Goal: Obtain resource: Obtain resource

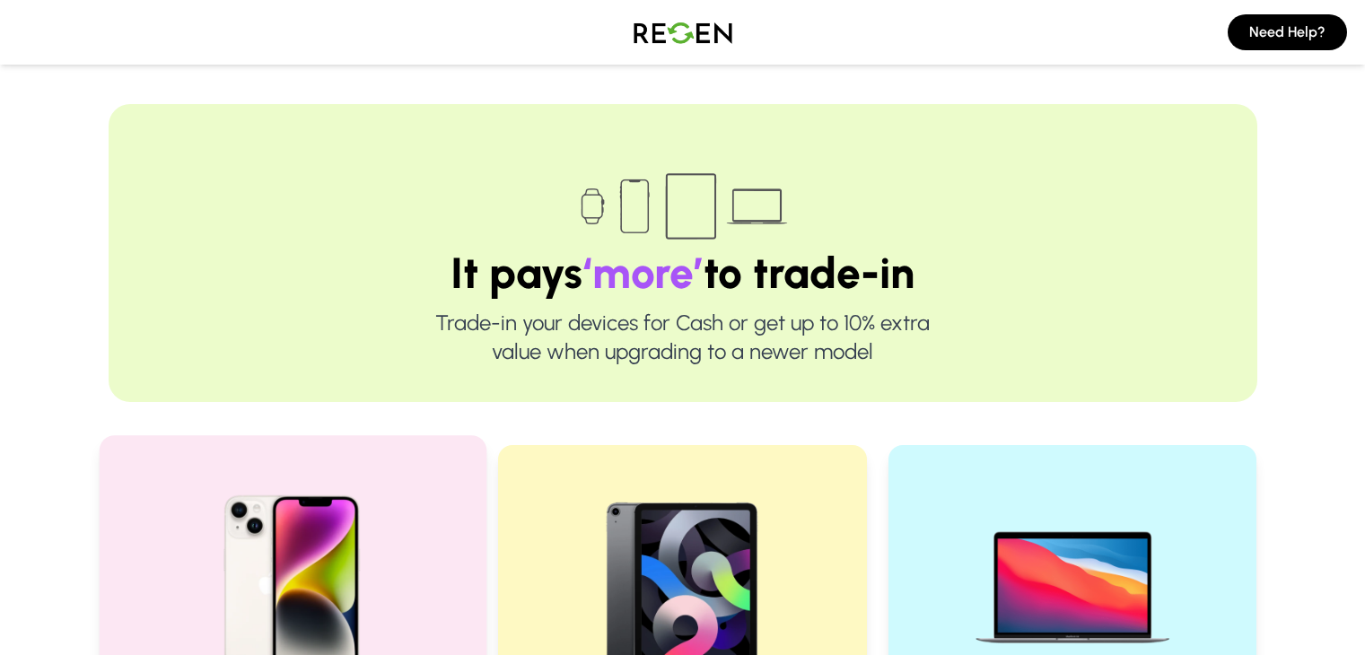
scroll to position [370, 0]
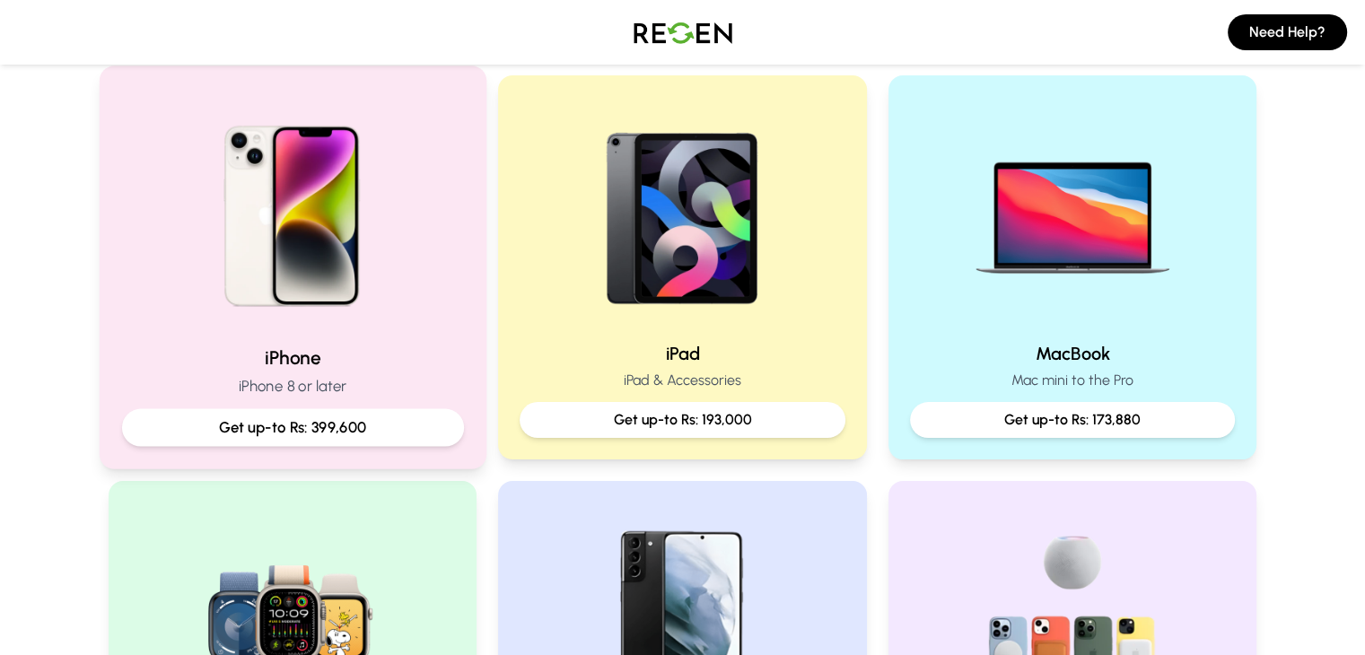
click at [304, 434] on p "Get up-to Rs: 399,600" at bounding box center [291, 427] width 311 height 22
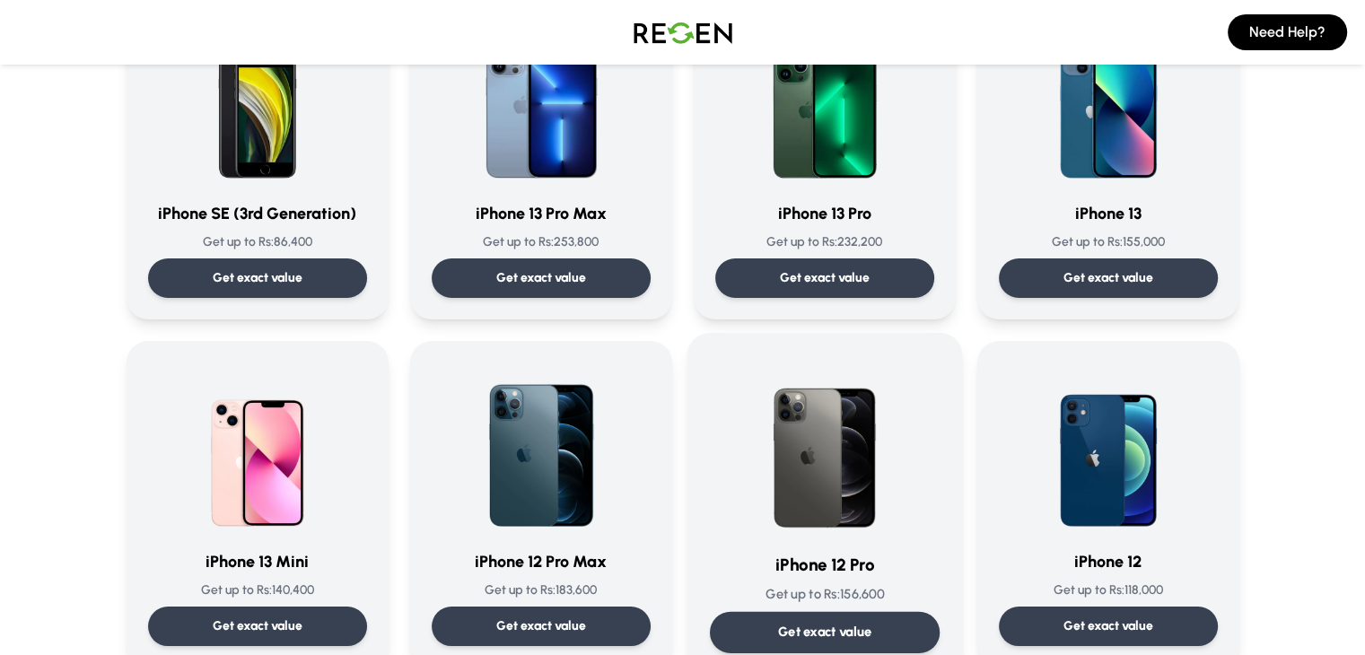
scroll to position [906, 0]
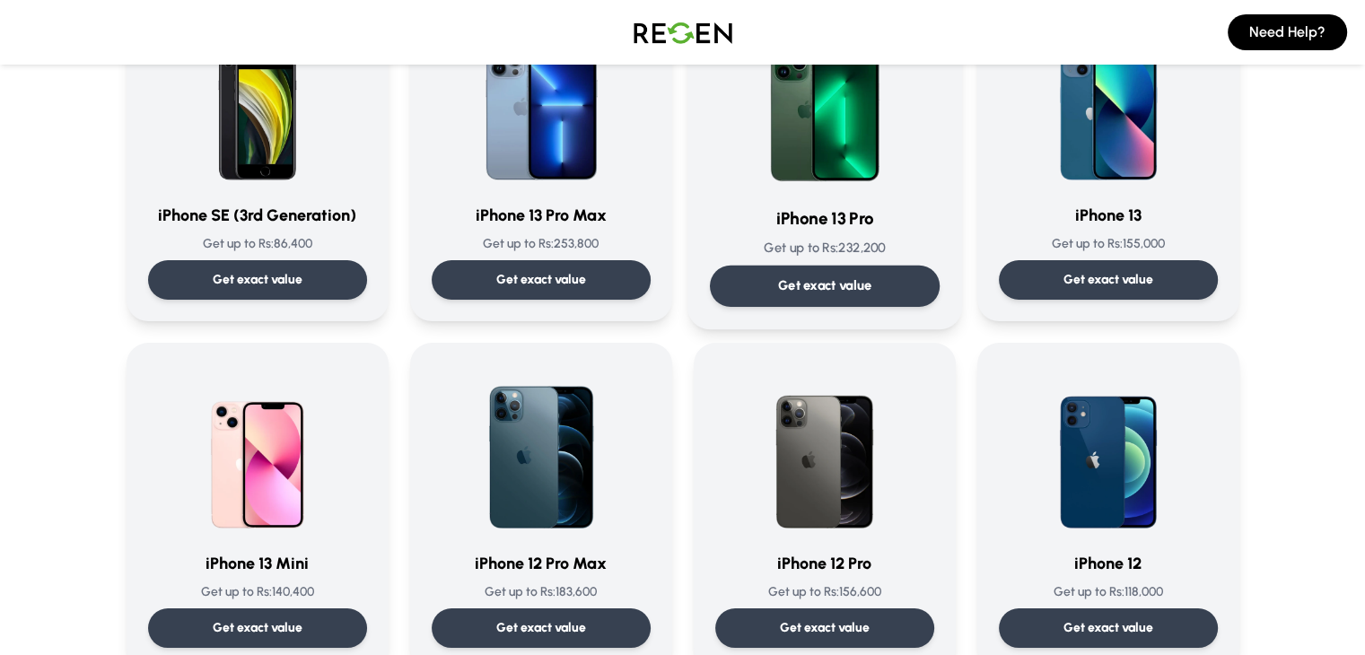
click at [827, 292] on p "Get exact value" at bounding box center [824, 285] width 94 height 19
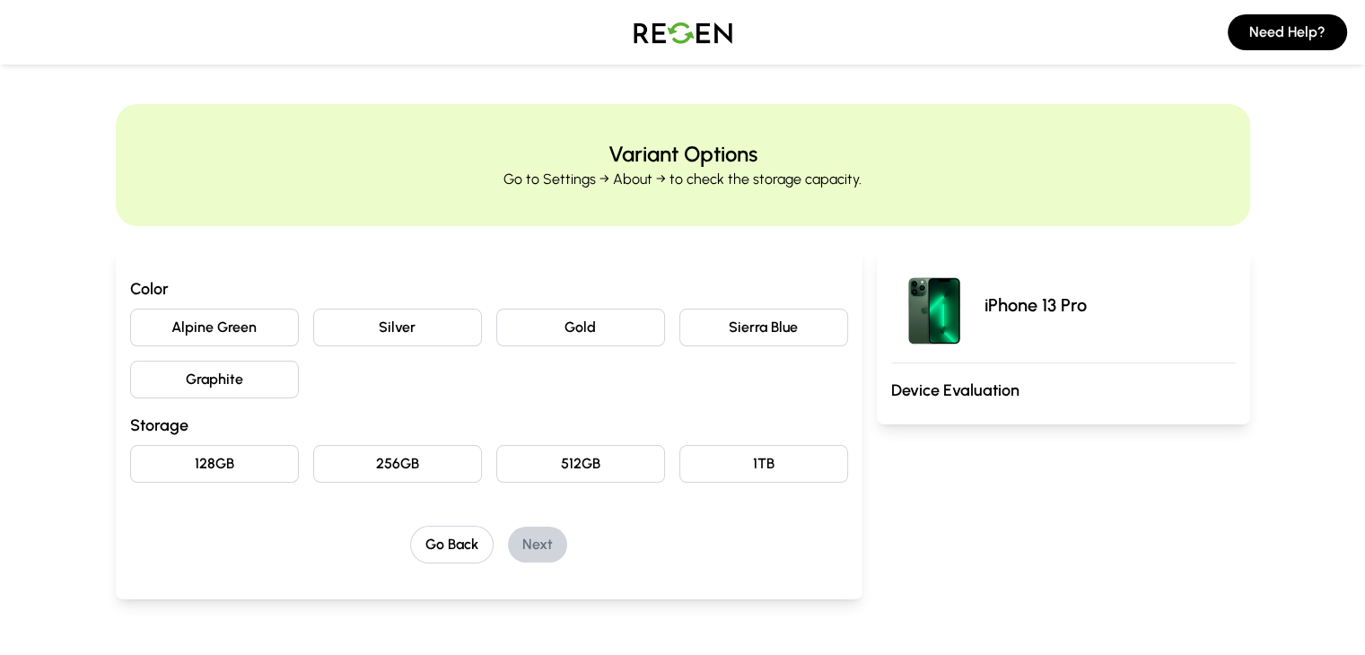
click at [736, 313] on button "Sierra Blue" at bounding box center [763, 328] width 169 height 38
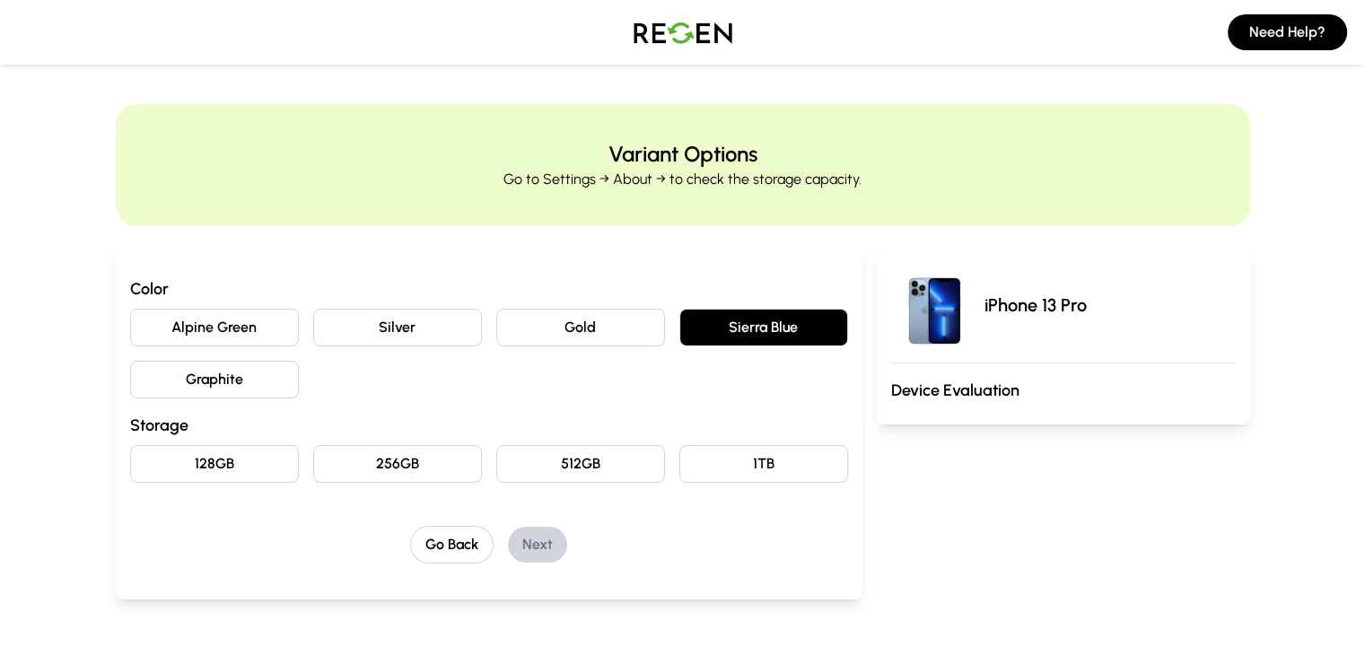
click at [152, 468] on button "128GB" at bounding box center [214, 464] width 169 height 38
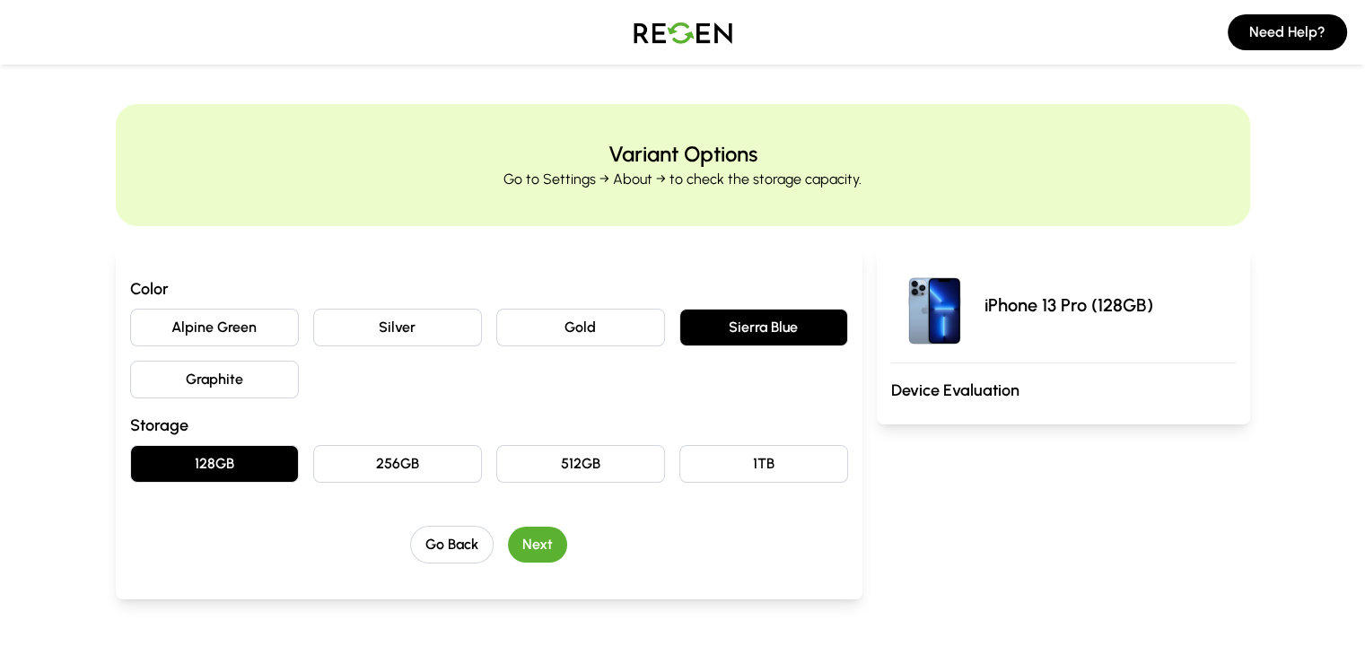
click at [510, 538] on button "Next" at bounding box center [537, 545] width 59 height 36
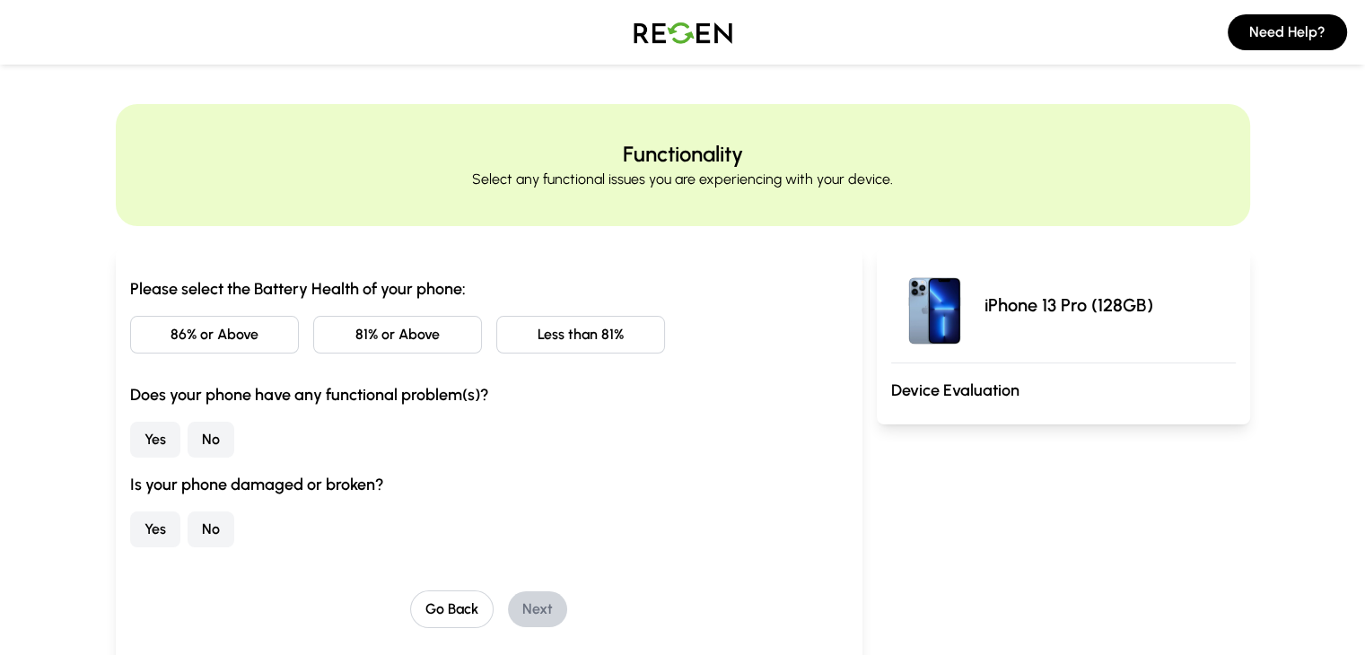
click at [527, 335] on button "Less than 81%" at bounding box center [580, 335] width 169 height 38
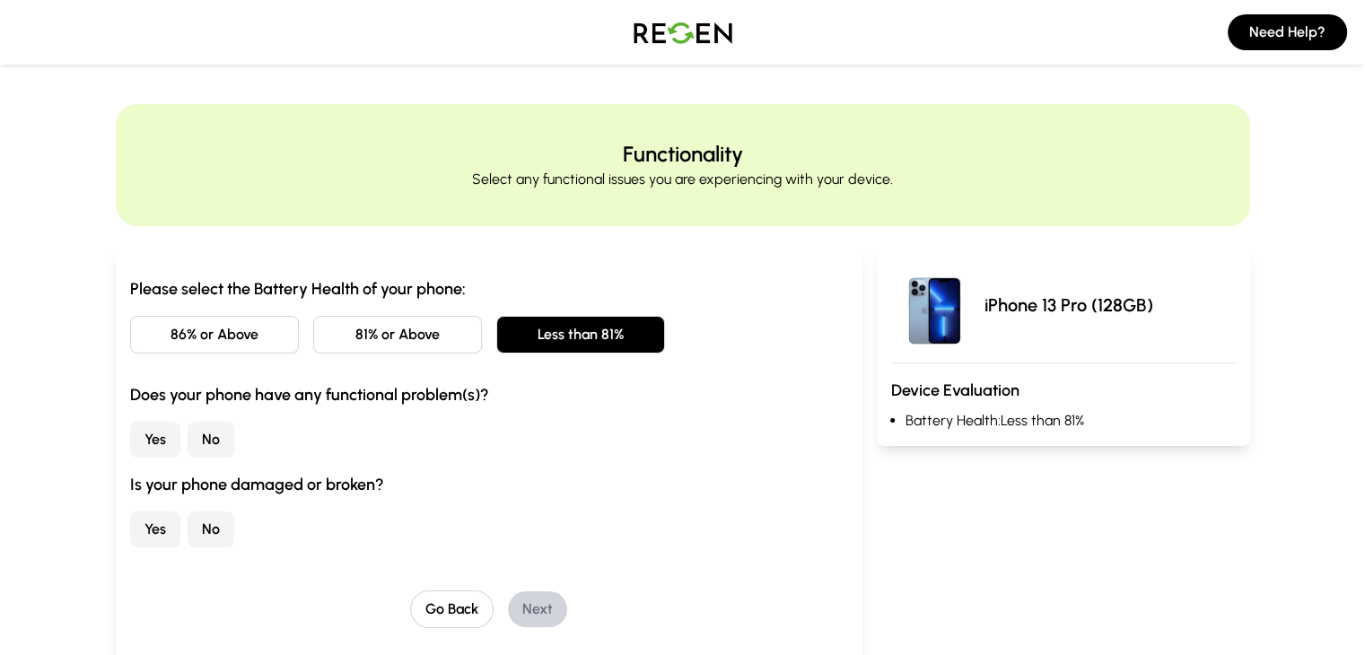
click at [188, 445] on button "No" at bounding box center [211, 440] width 47 height 36
click at [188, 518] on button "No" at bounding box center [211, 530] width 47 height 36
click at [509, 615] on button "Next" at bounding box center [537, 609] width 59 height 36
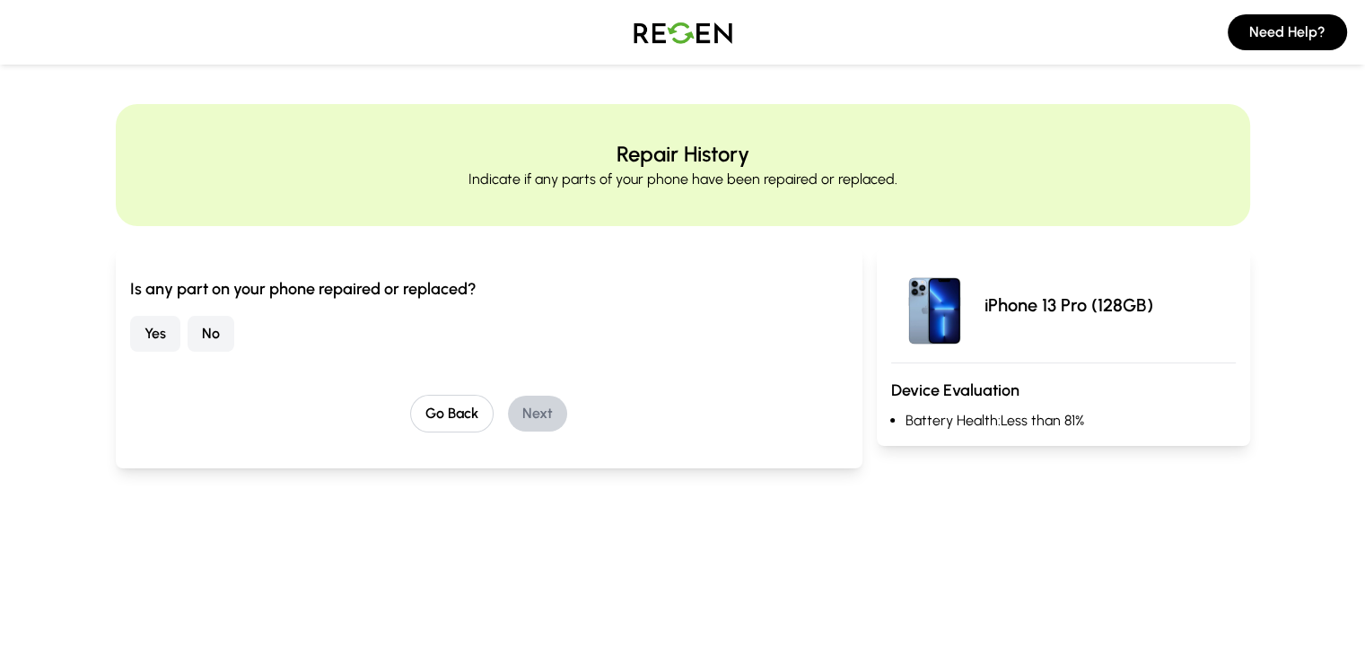
click at [188, 343] on button "No" at bounding box center [211, 334] width 47 height 36
click at [508, 412] on button "Next" at bounding box center [537, 414] width 59 height 36
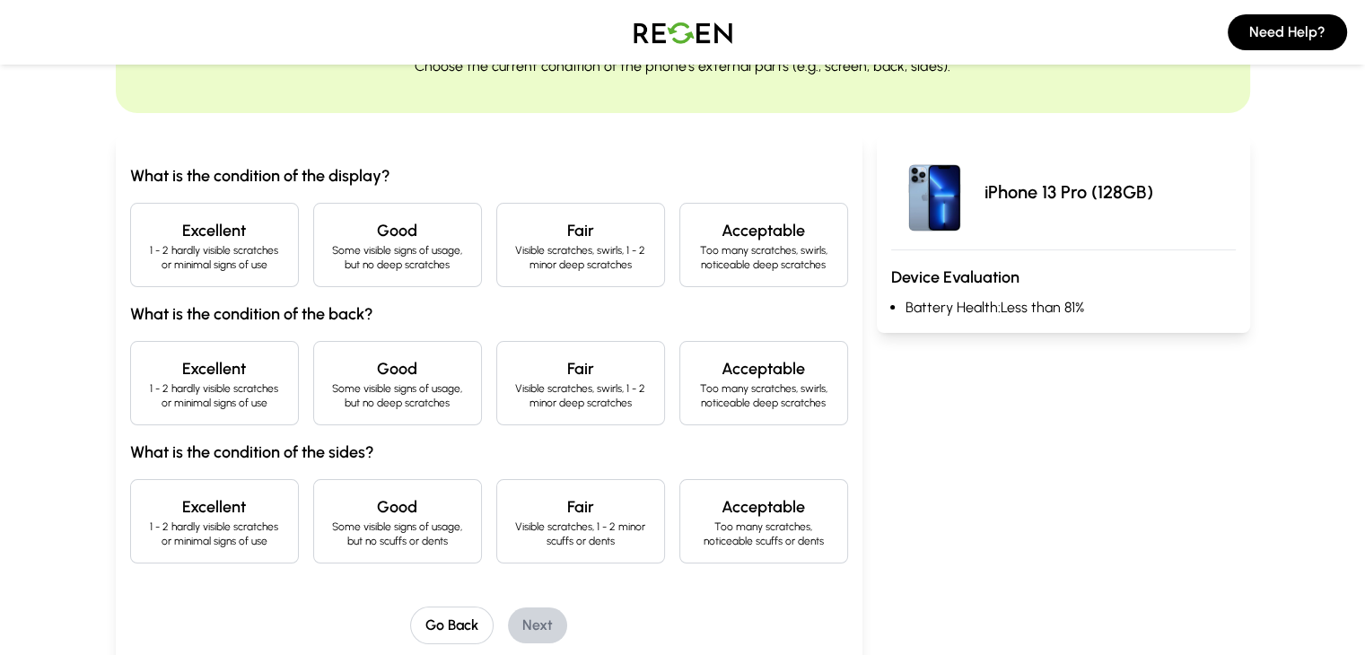
scroll to position [115, 0]
click at [149, 273] on div "Excellent 1 - 2 hardly visible scratches or minimal signs of use" at bounding box center [214, 243] width 169 height 84
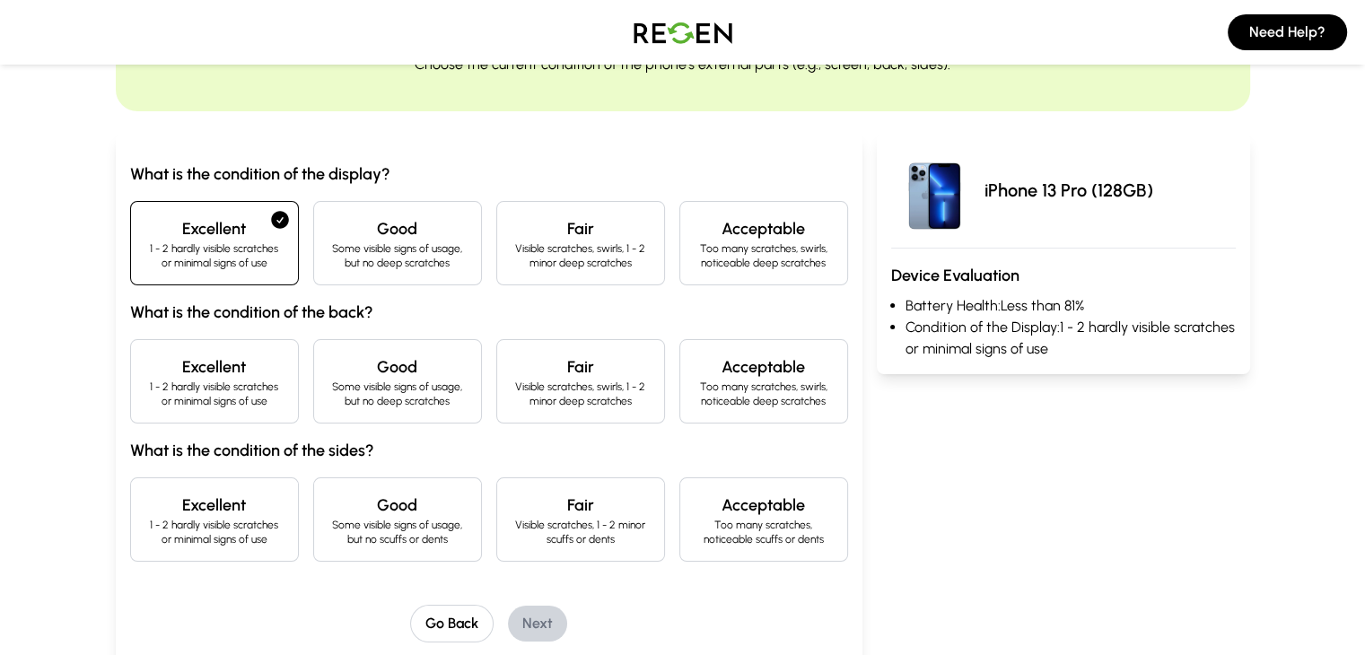
click at [148, 369] on h4 "Excellent" at bounding box center [214, 367] width 138 height 25
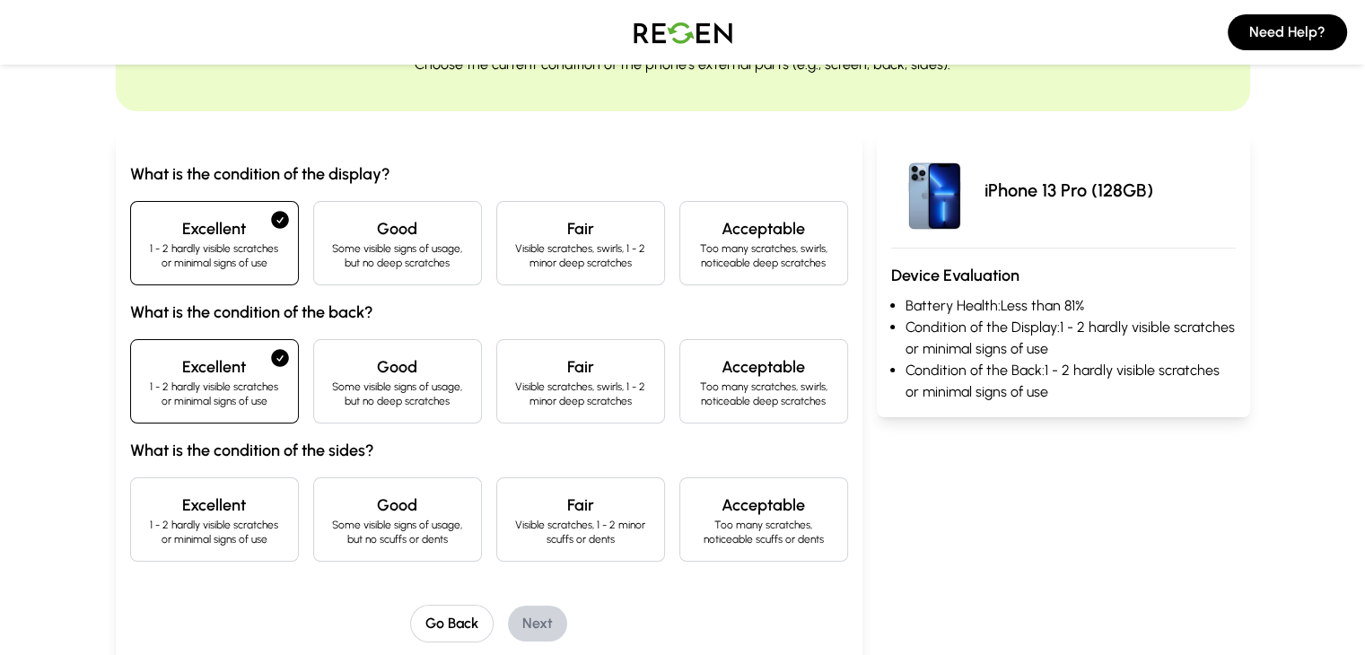
click at [152, 512] on h4 "Excellent" at bounding box center [214, 505] width 138 height 25
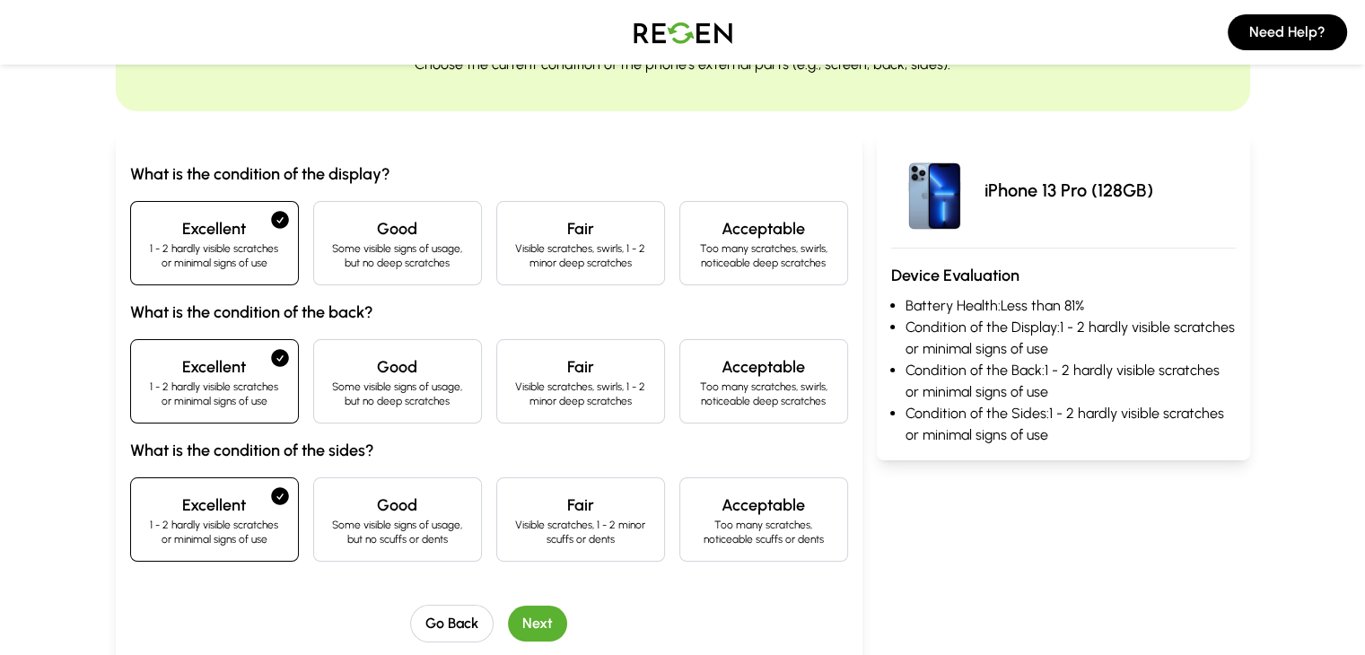
click at [508, 608] on button "Next" at bounding box center [537, 624] width 59 height 36
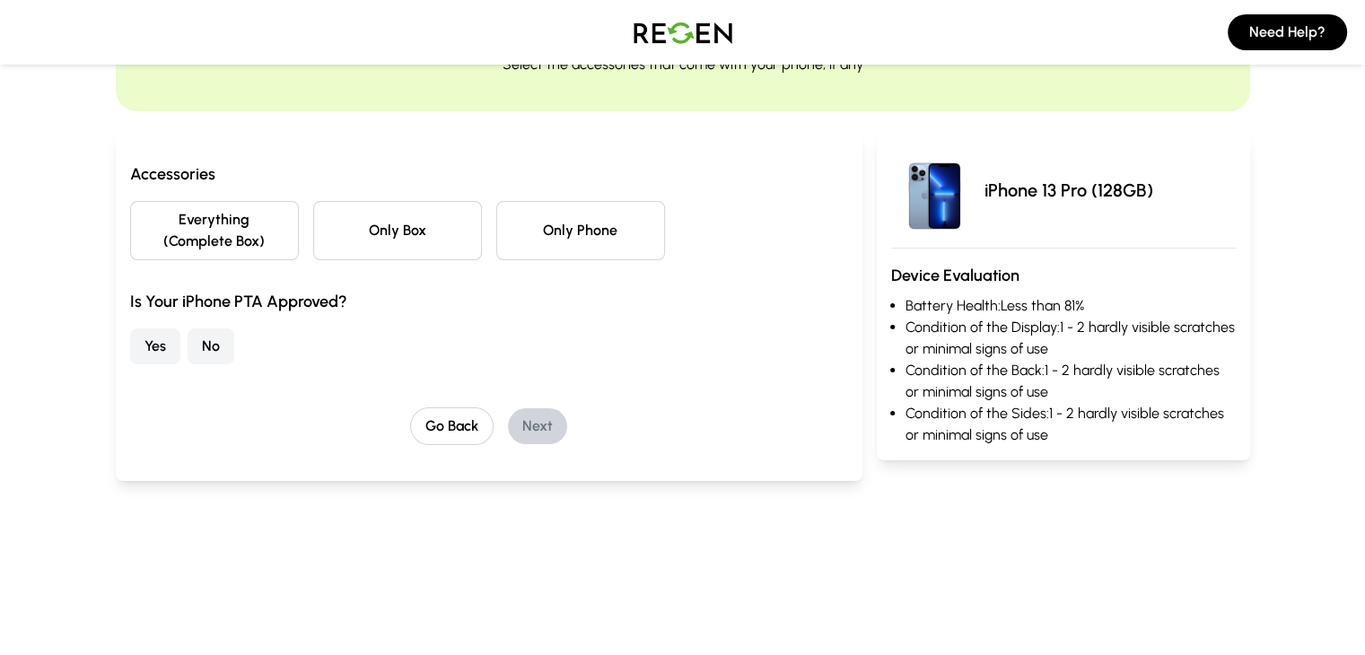
click at [512, 216] on button "Only Phone" at bounding box center [580, 230] width 169 height 59
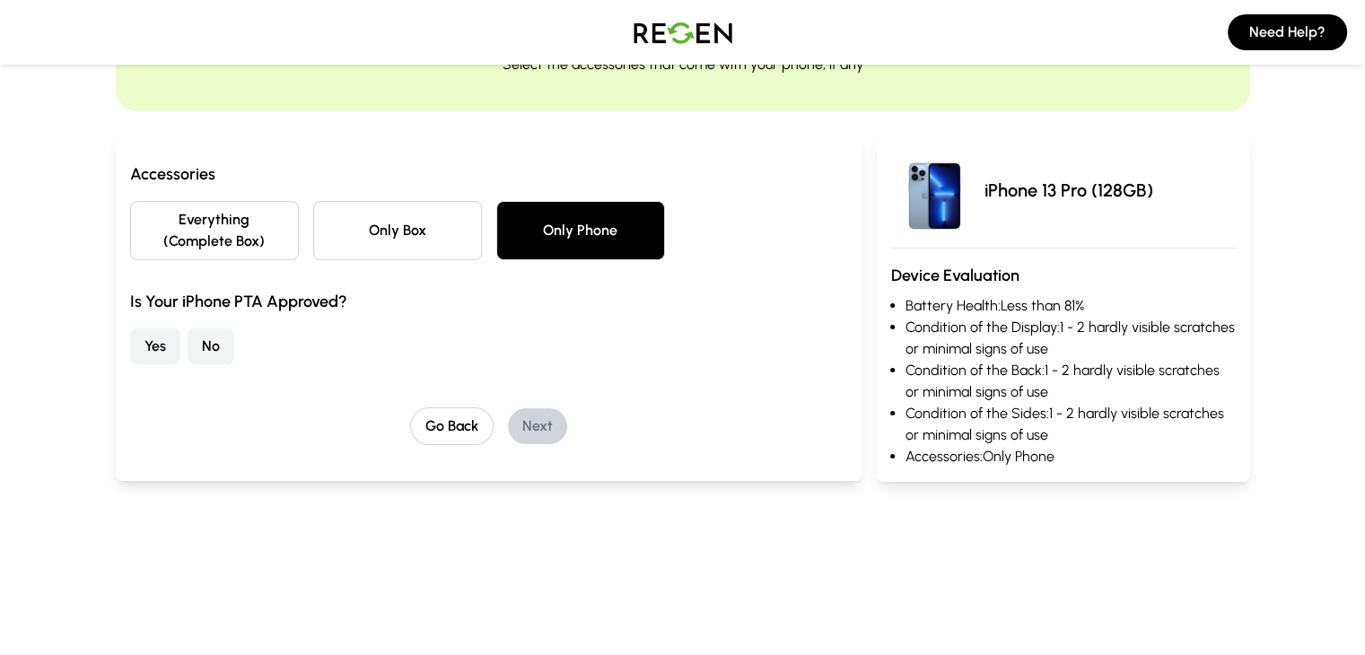
click at [130, 328] on button "Yes" at bounding box center [155, 346] width 50 height 36
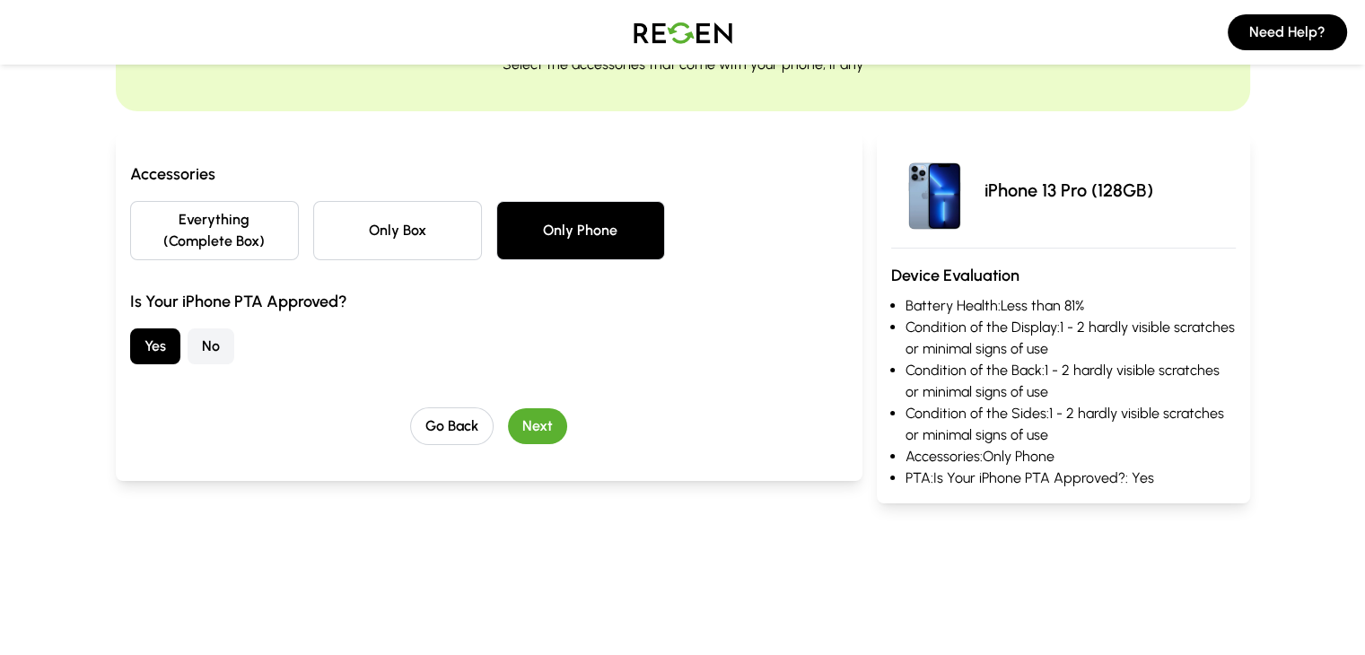
click at [516, 409] on button "Next" at bounding box center [537, 426] width 59 height 36
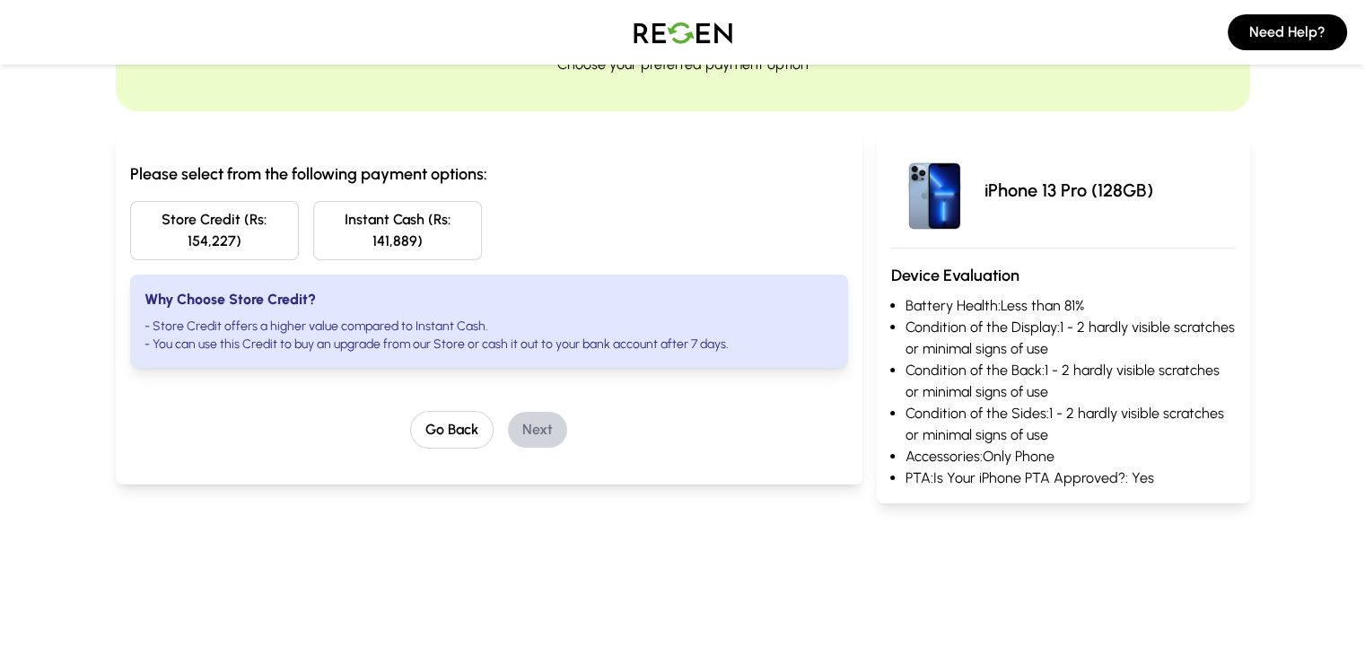
click at [313, 224] on button "Instant Cash (Rs: 141,889)" at bounding box center [397, 230] width 169 height 59
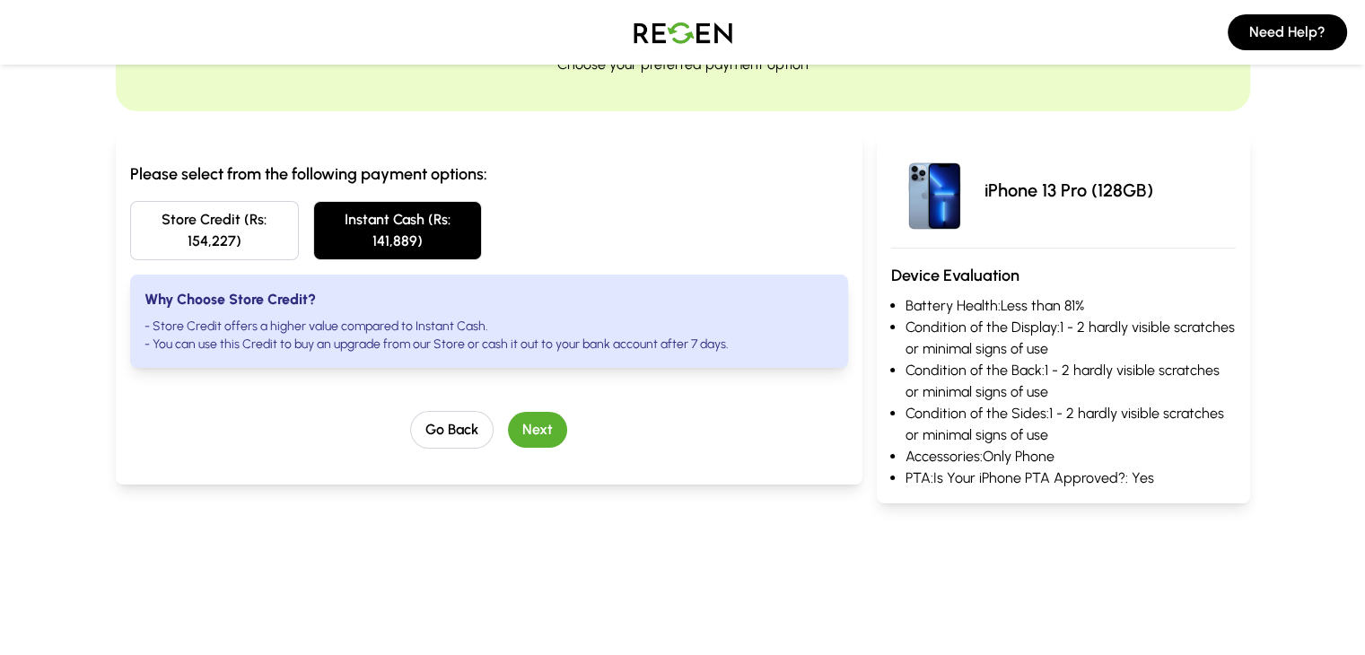
click at [172, 227] on button "Store Credit (Rs: 154,227)" at bounding box center [214, 230] width 169 height 59
